Goal: Find specific page/section: Find specific page/section

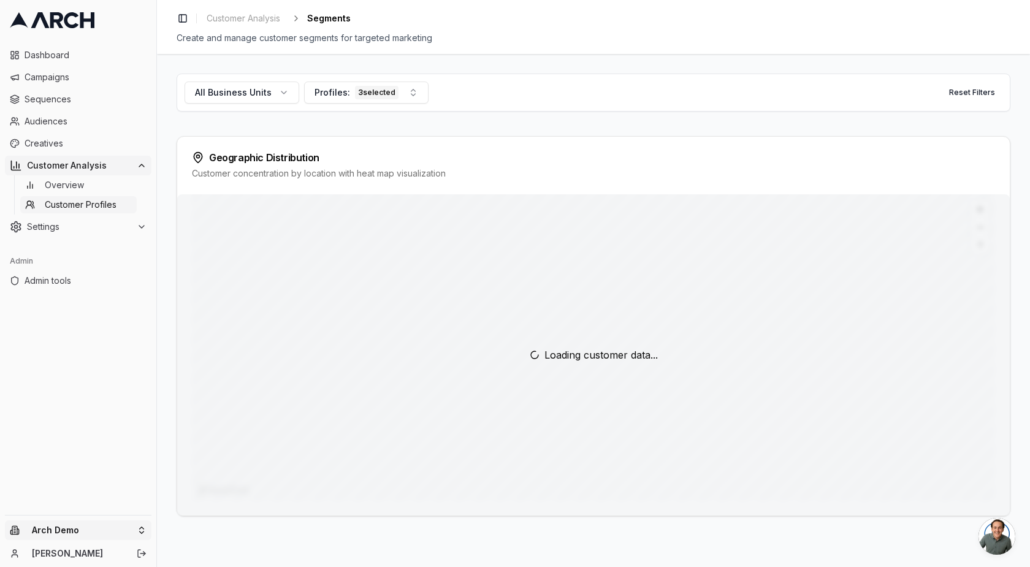
click at [72, 530] on html "Dashboard Campaigns Sequences Audiences Creatives Customer Analysis Overview Cu…" at bounding box center [515, 283] width 1030 height 567
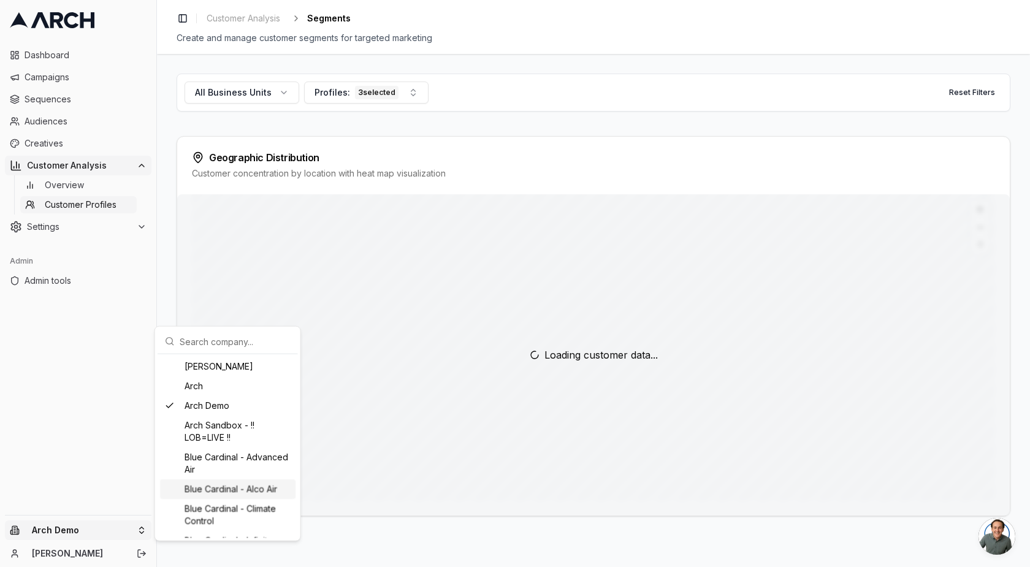
click at [330, 507] on html "Dashboard Campaigns Sequences Audiences Creatives Customer Analysis Overview Cu…" at bounding box center [515, 283] width 1030 height 567
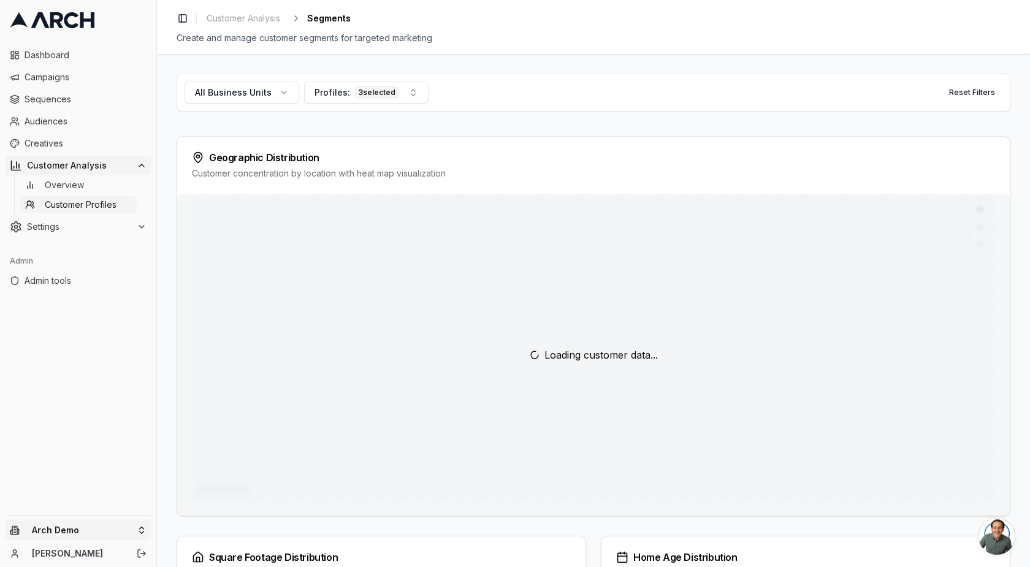
click at [42, 532] on html "Dashboard Campaigns Sequences Audiences Creatives Customer Analysis Overview Cu…" at bounding box center [515, 283] width 1030 height 567
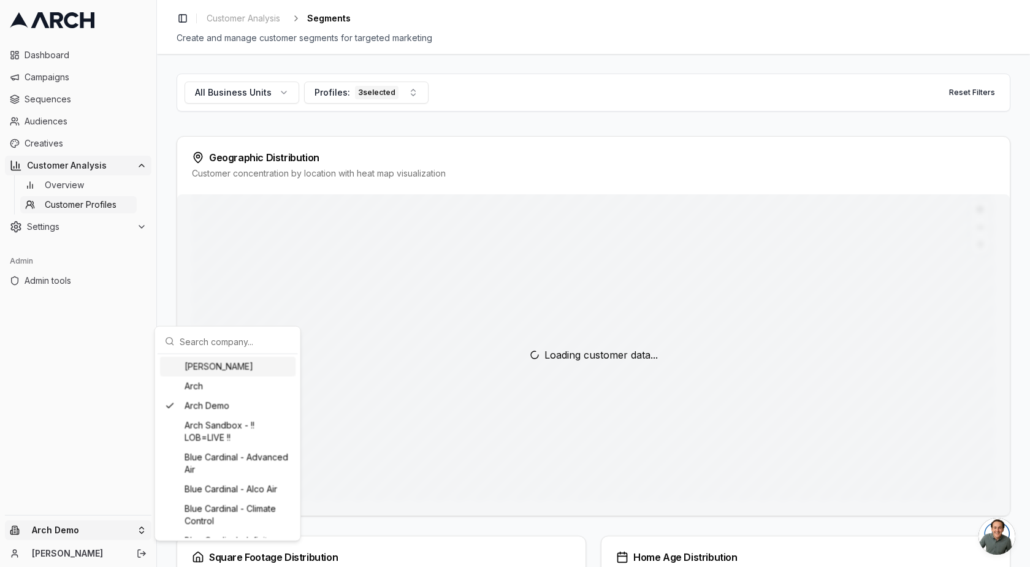
click at [229, 335] on input "text" at bounding box center [235, 341] width 111 height 25
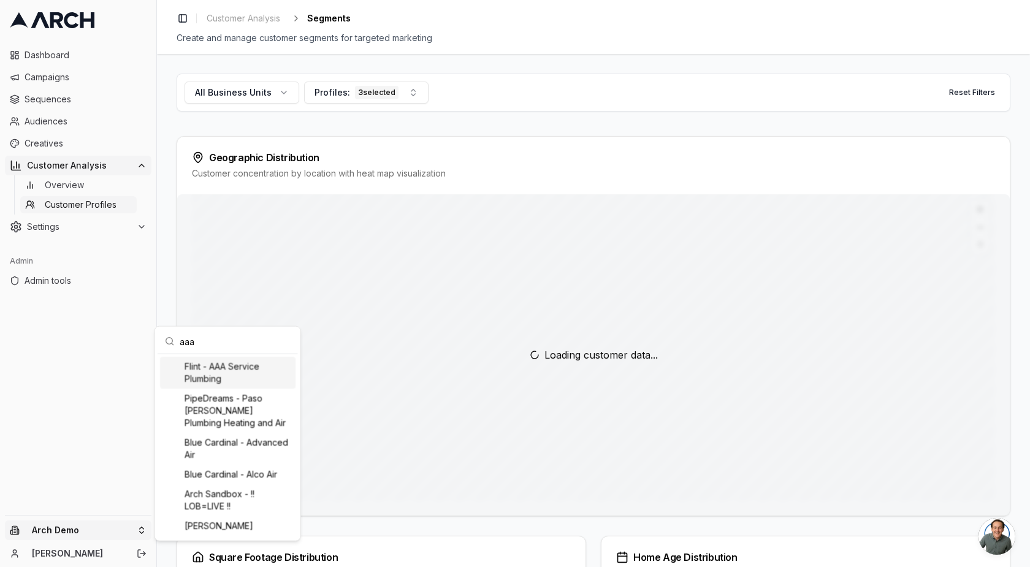
type input "aaa"
click at [231, 368] on div "Flint - AAA Service Plumbing" at bounding box center [227, 373] width 135 height 32
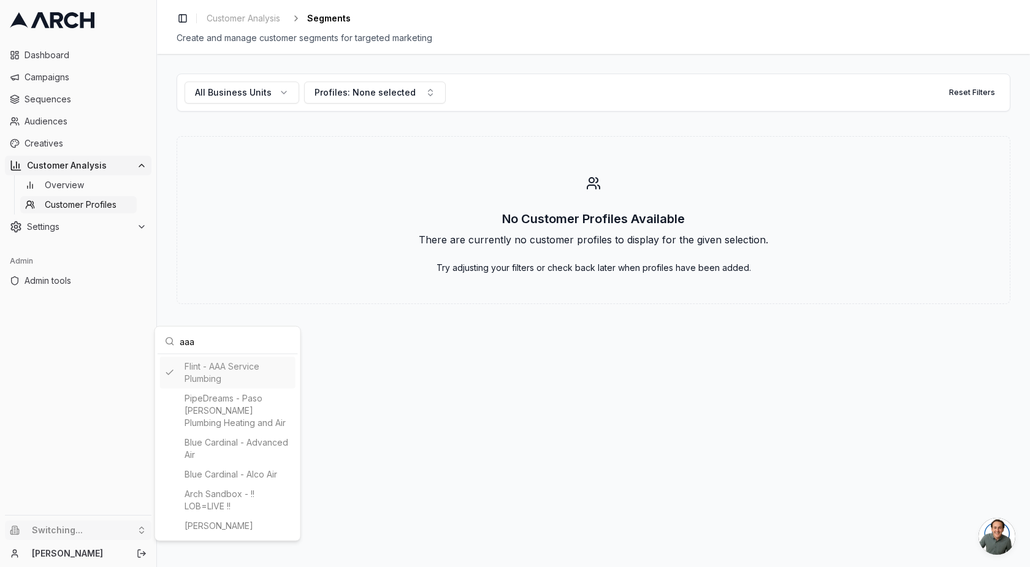
click at [71, 187] on html "Dashboard Campaigns Sequences Audiences Creatives Customer Analysis Overview Cu…" at bounding box center [515, 283] width 1030 height 567
click at [71, 187] on span "Overview" at bounding box center [64, 185] width 39 height 12
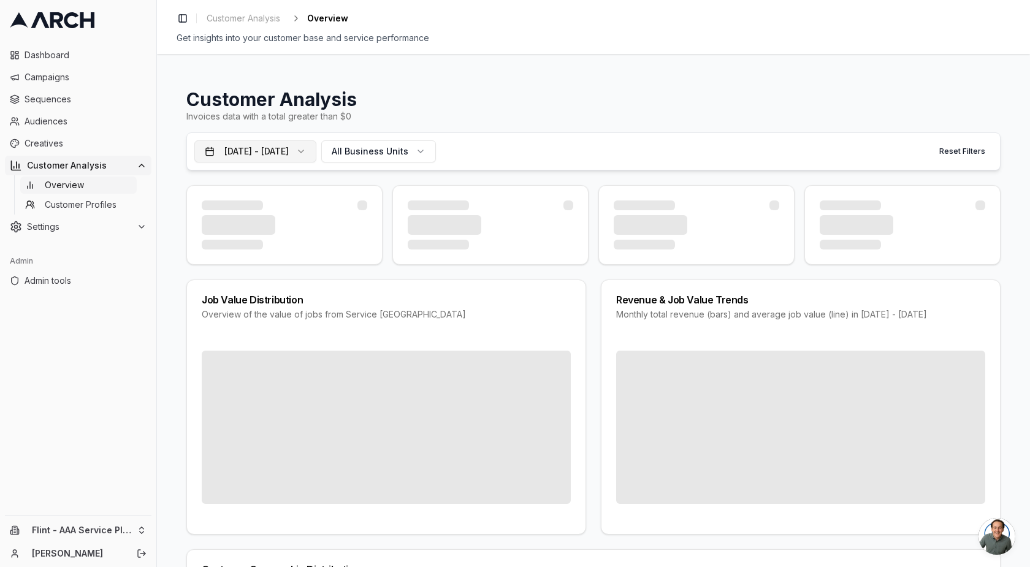
click at [310, 151] on button "[DATE] - [DATE]" at bounding box center [255, 151] width 122 height 22
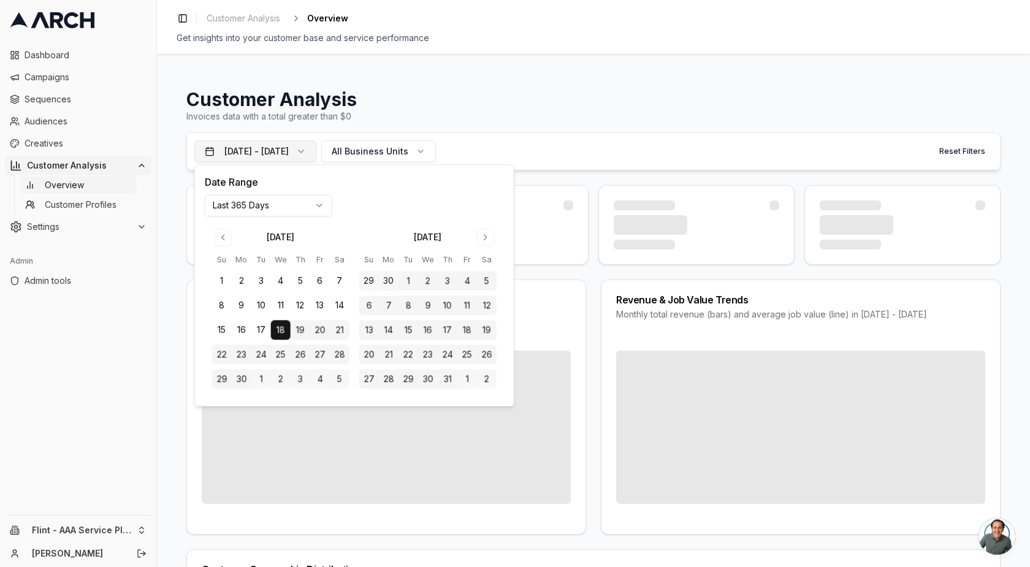
click at [309, 152] on button "[DATE] - [DATE]" at bounding box center [255, 151] width 122 height 22
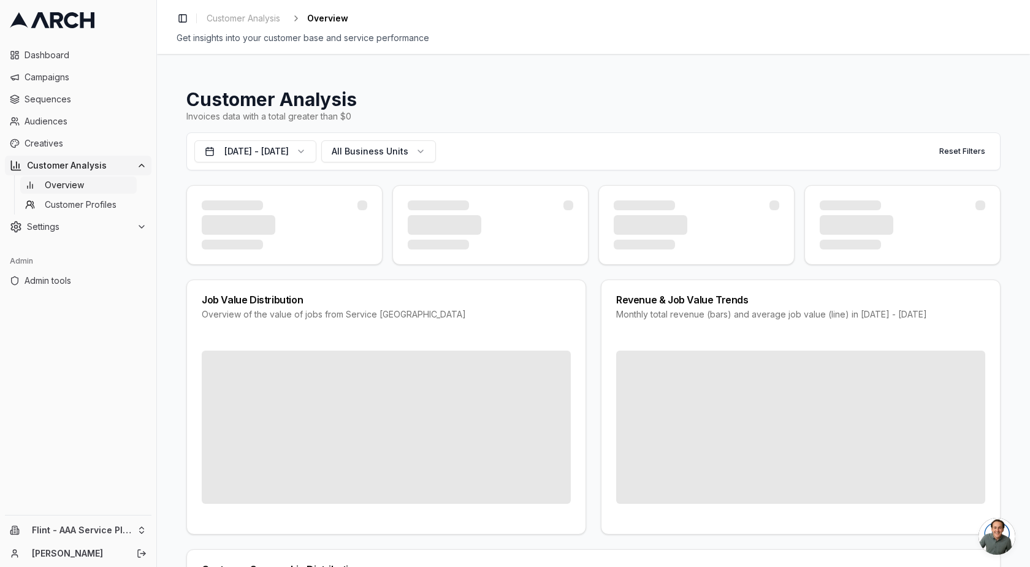
click at [439, 112] on div "Invoices data with a total greater than $0" at bounding box center [593, 116] width 814 height 12
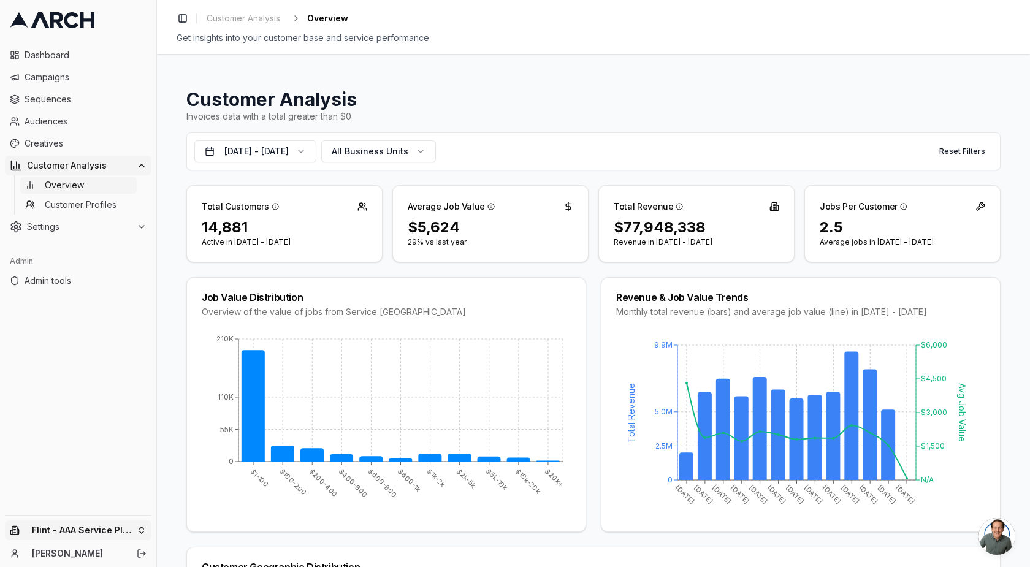
click at [88, 523] on html "Dashboard Campaigns Sequences Audiences Creatives Customer Analysis Overview Cu…" at bounding box center [515, 283] width 1030 height 567
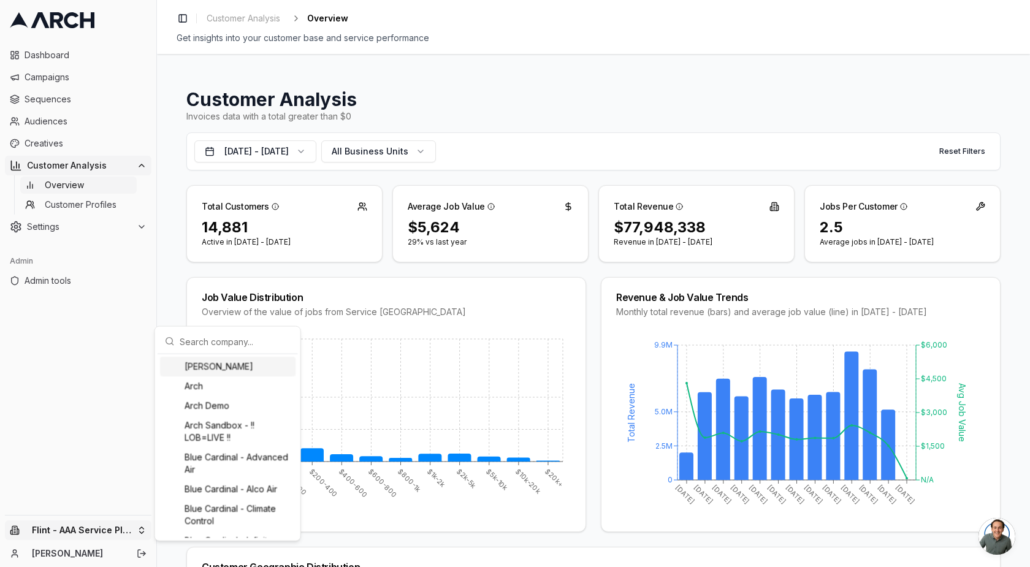
click at [218, 343] on input "text" at bounding box center [235, 341] width 111 height 25
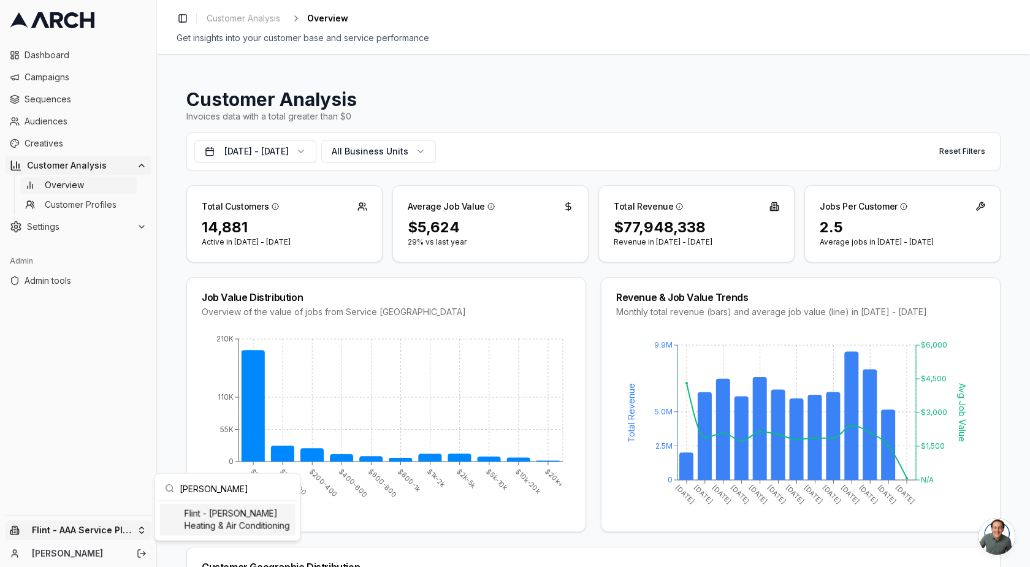
click at [230, 525] on div "Flint - [PERSON_NAME] Heating & Air Conditioning" at bounding box center [227, 520] width 135 height 32
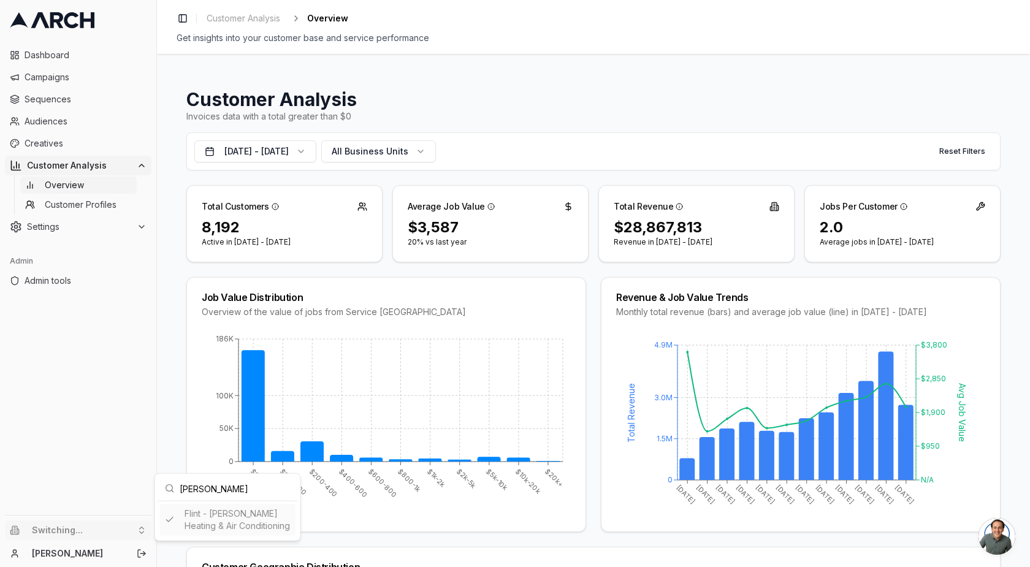
click at [211, 491] on input "jerry ke" at bounding box center [235, 488] width 111 height 25
type input "as you"
click at [215, 519] on div "Flint - As You Wish Electric" at bounding box center [227, 514] width 135 height 20
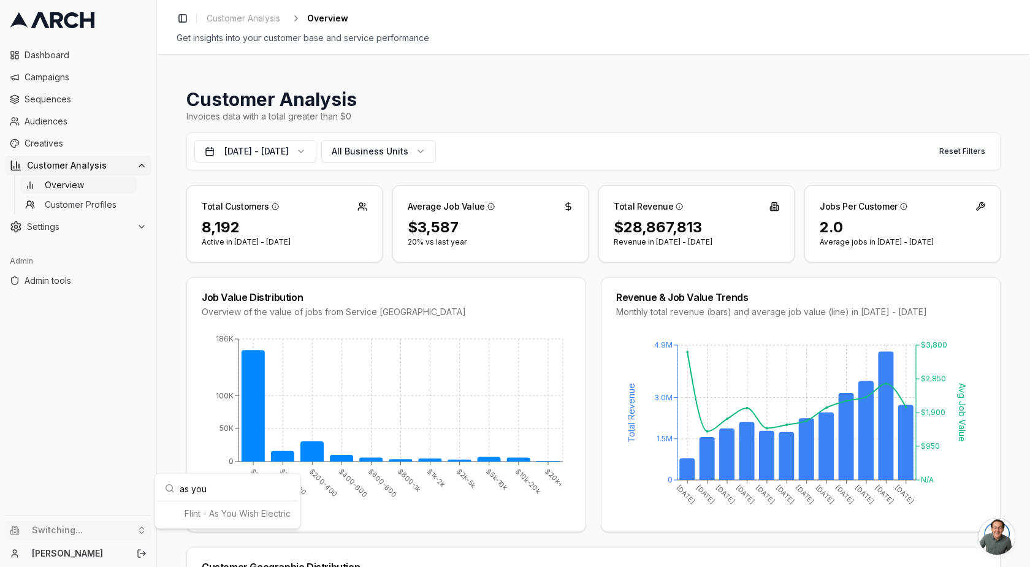
click at [124, 462] on html "Dashboard Campaigns Sequences Audiences Creatives Customer Analysis Overview Cu…" at bounding box center [515, 283] width 1030 height 567
click at [72, 531] on html "Dashboard Campaigns Sequences Audiences Creatives Customer Analysis Overview Cu…" at bounding box center [515, 283] width 1030 height 567
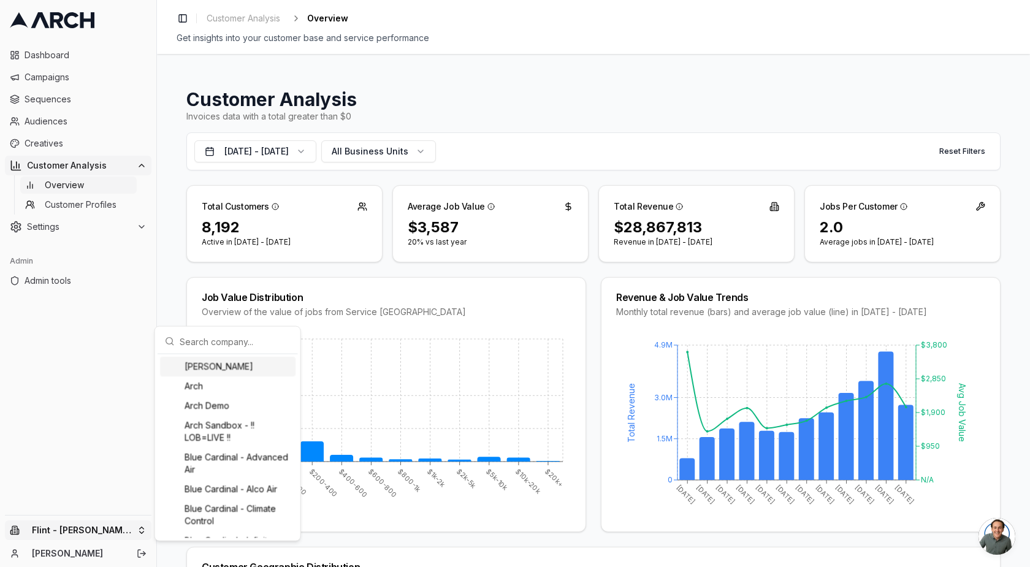
click at [210, 342] on input "text" at bounding box center [235, 341] width 111 height 25
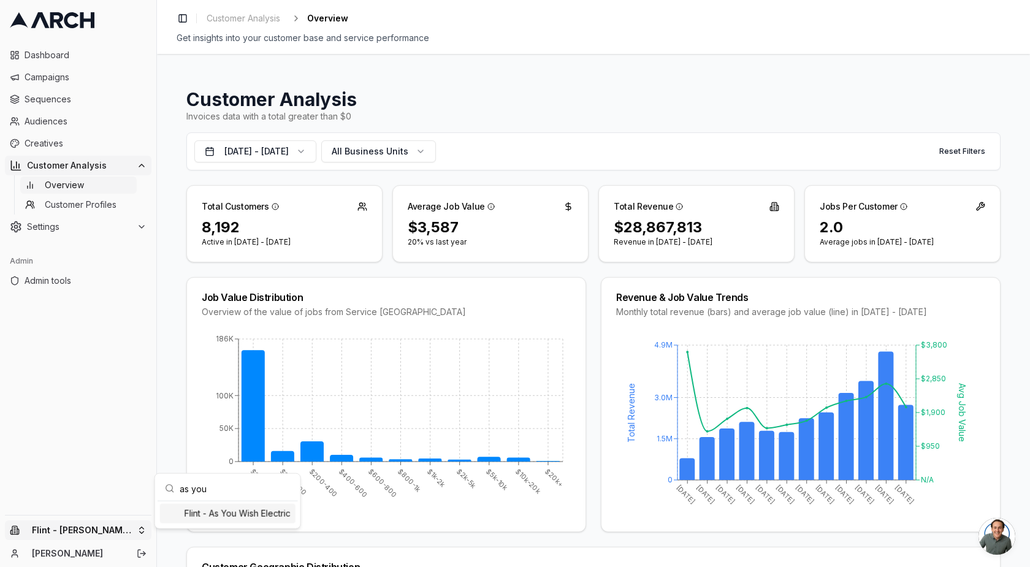
type input "as you"
click at [211, 523] on div "Flint - As You Wish Electric" at bounding box center [227, 514] width 135 height 20
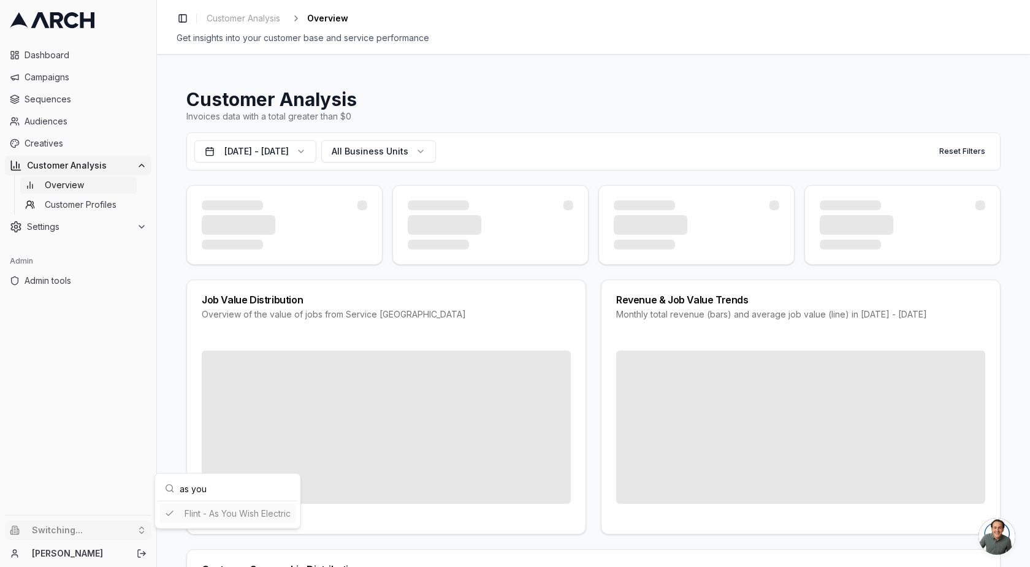
click at [568, 83] on html "Dashboard Campaigns Sequences Audiences Creatives Customer Analysis Overview Cu…" at bounding box center [515, 283] width 1030 height 567
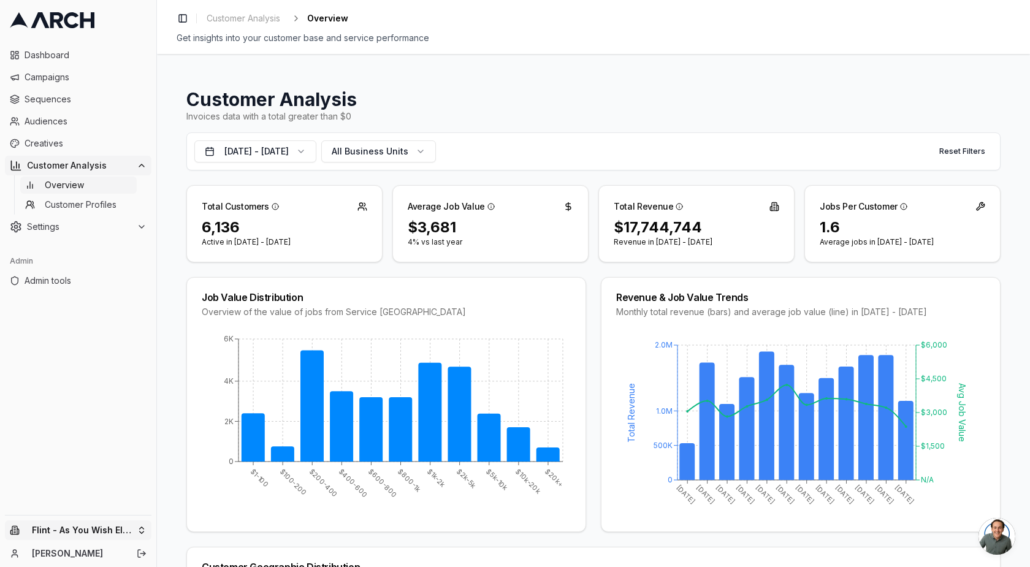
click at [108, 530] on html "Dashboard Campaigns Sequences Audiences Creatives Customer Analysis Overview Cu…" at bounding box center [515, 283] width 1030 height 567
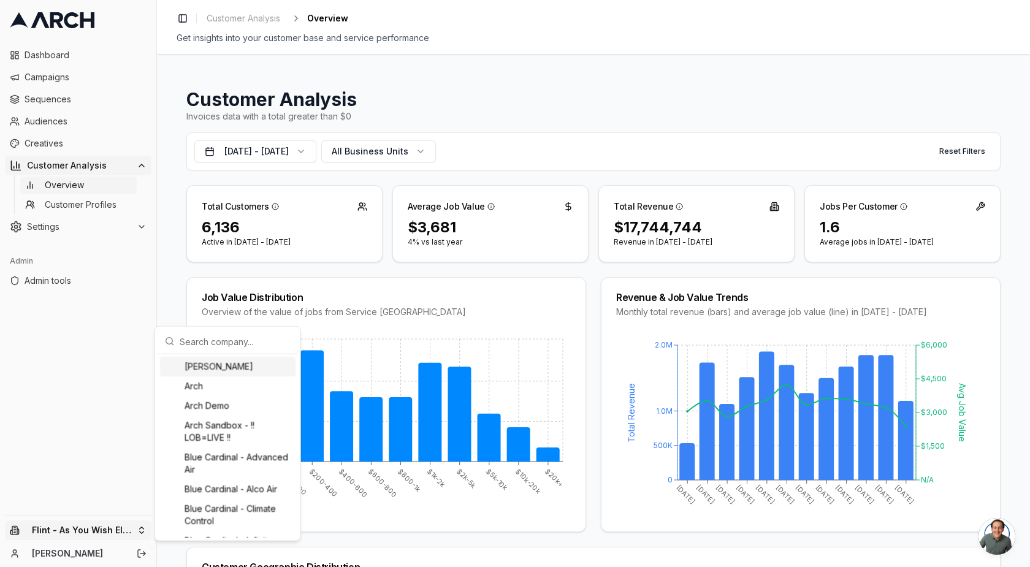
click at [210, 332] on input "text" at bounding box center [235, 341] width 111 height 25
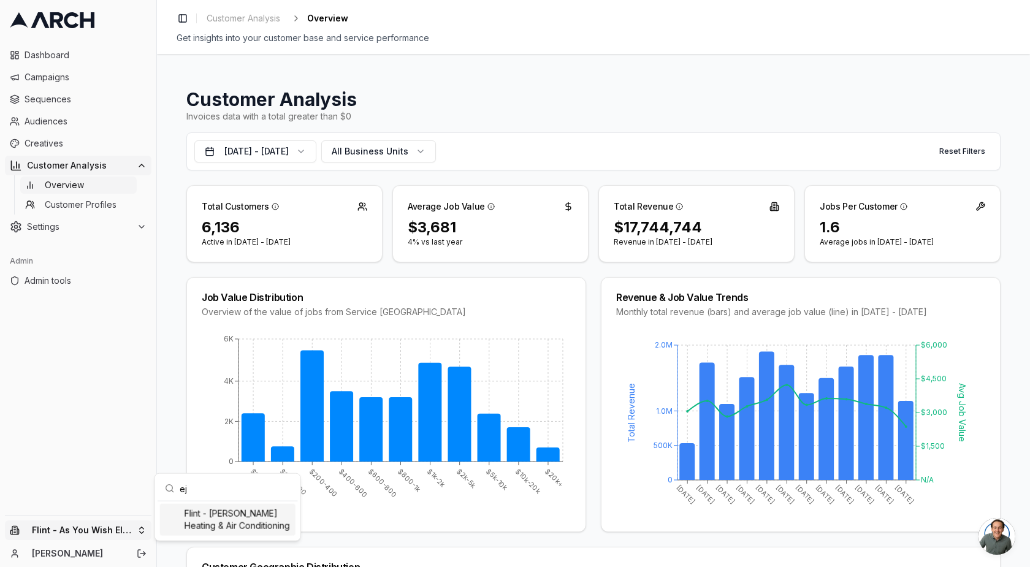
type input "e"
type input "jerr"
click at [233, 503] on div "Flint - [PERSON_NAME] Heating & Air Conditioning" at bounding box center [227, 500] width 135 height 32
